Goal: Navigation & Orientation: Understand site structure

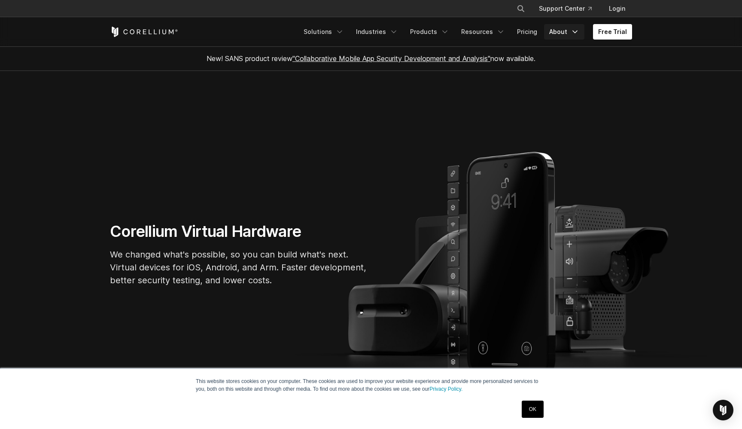
click at [557, 32] on link "About" at bounding box center [564, 31] width 40 height 15
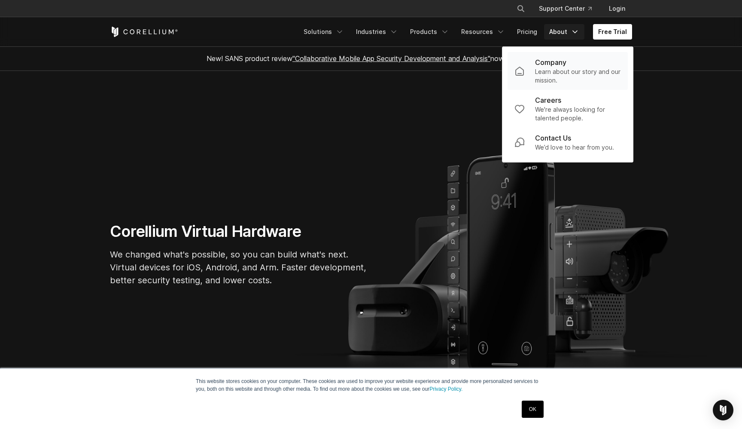
click at [558, 70] on p "Learn about our story and our mission." at bounding box center [578, 75] width 86 height 17
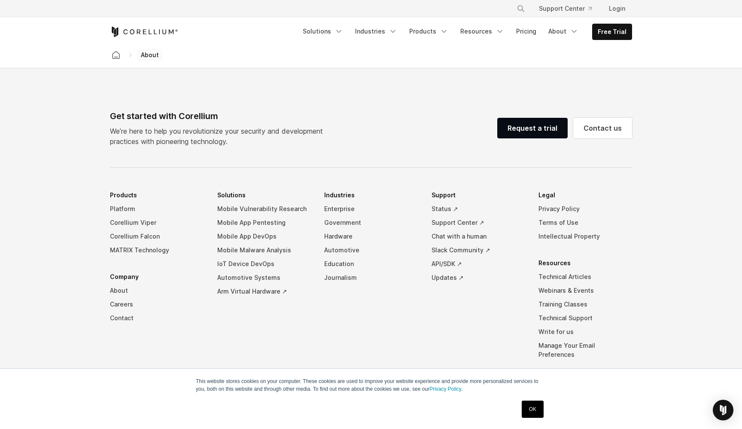
scroll to position [1416, 0]
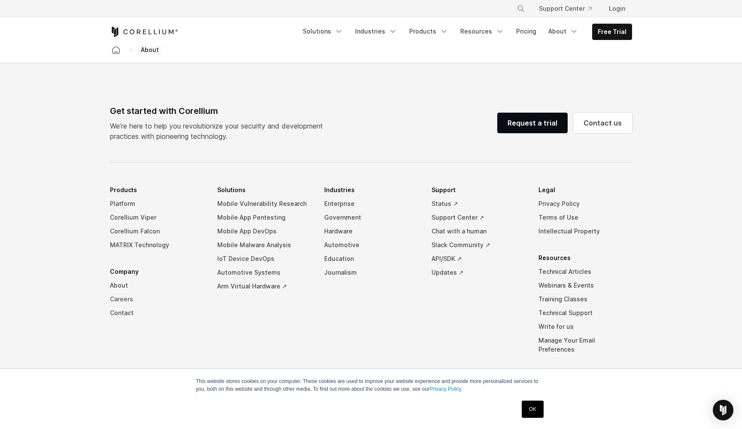
click at [120, 292] on link "Careers" at bounding box center [157, 299] width 94 height 14
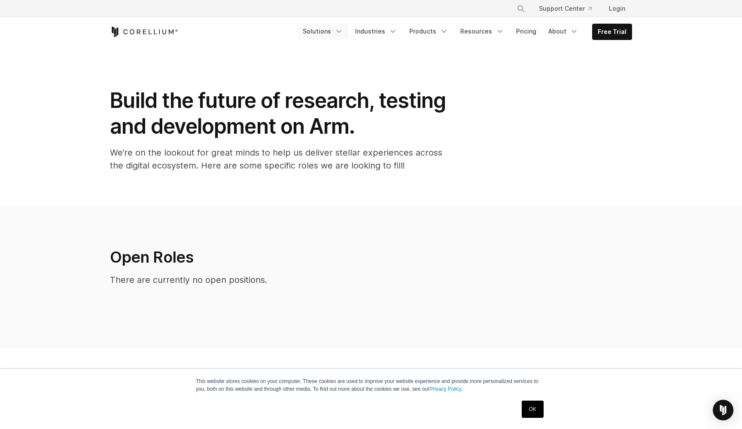
click at [322, 34] on link "Solutions" at bounding box center [323, 31] width 51 height 15
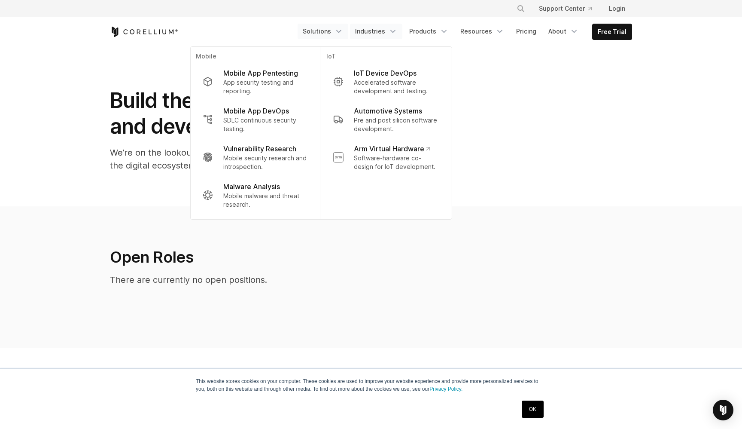
click at [381, 33] on link "Industries" at bounding box center [376, 31] width 52 height 15
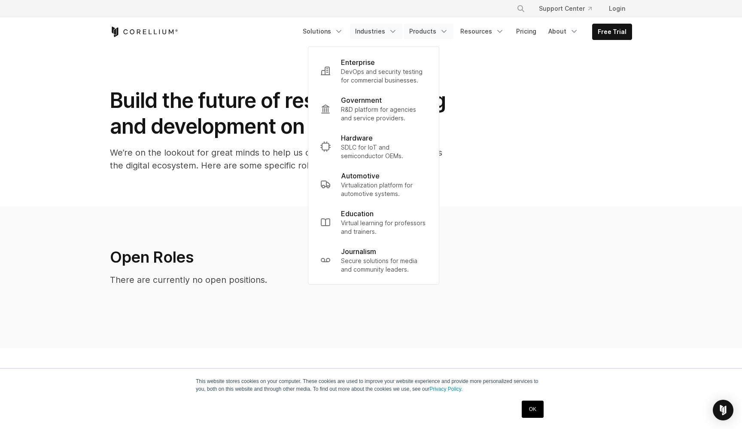
click at [424, 31] on link "Products" at bounding box center [428, 31] width 49 height 15
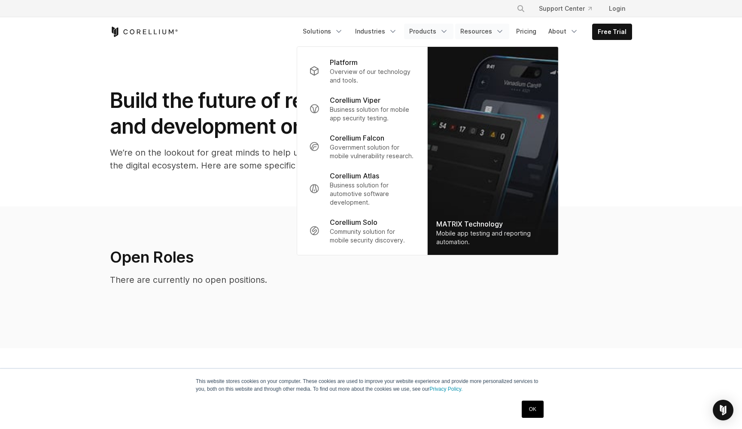
click at [474, 30] on link "Resources" at bounding box center [482, 31] width 54 height 15
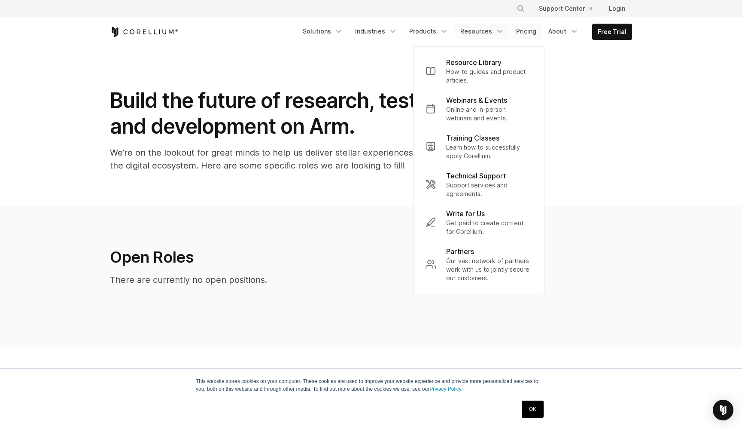
click at [529, 31] on link "Pricing" at bounding box center [526, 31] width 30 height 15
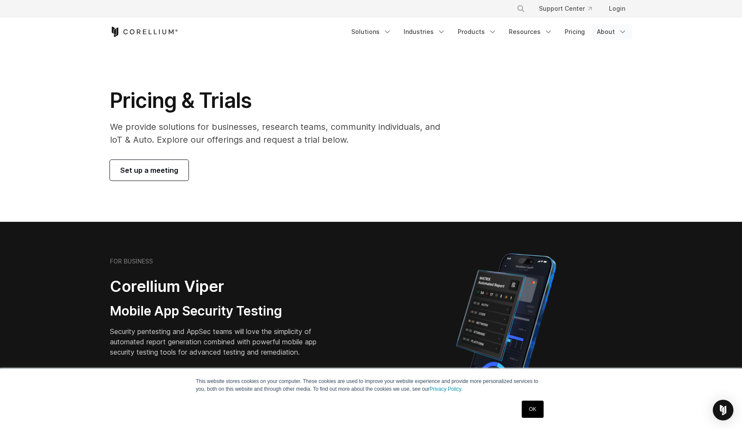
click at [599, 33] on link "About" at bounding box center [612, 31] width 40 height 15
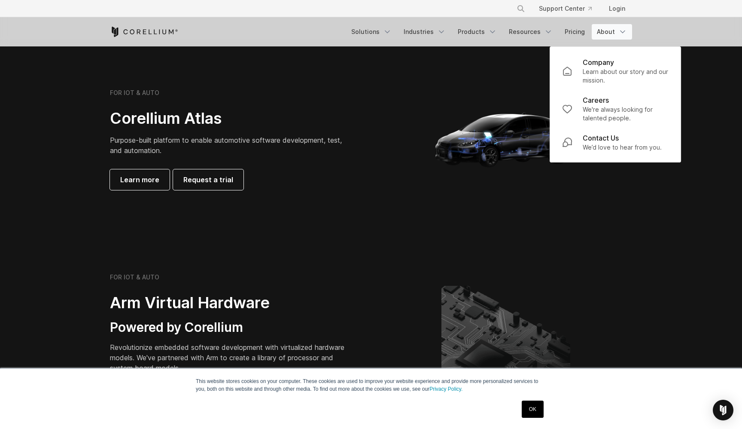
scroll to position [804, 0]
